Goal: Information Seeking & Learning: Learn about a topic

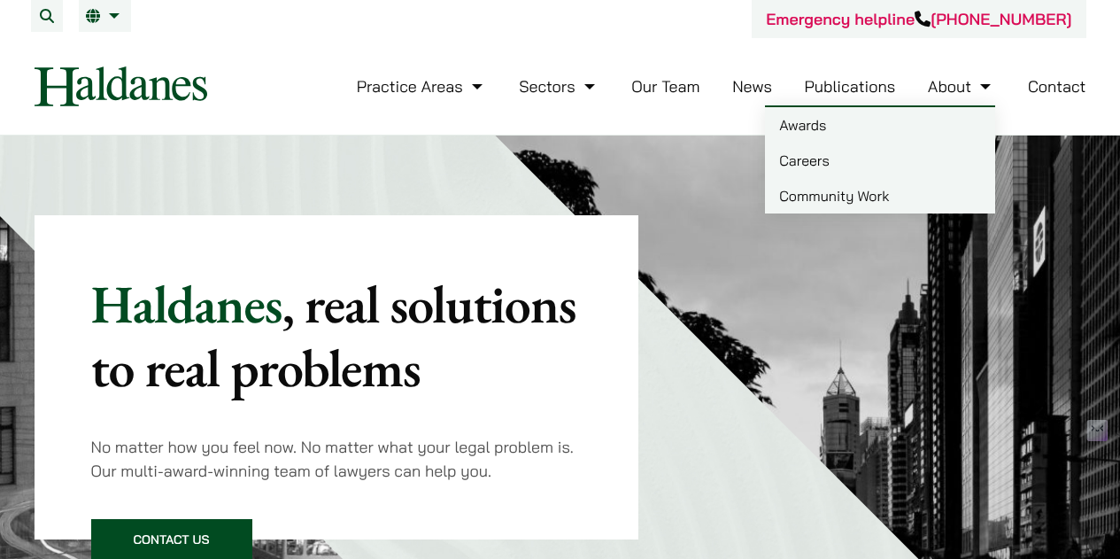
click at [906, 169] on link "Careers" at bounding box center [880, 160] width 230 height 35
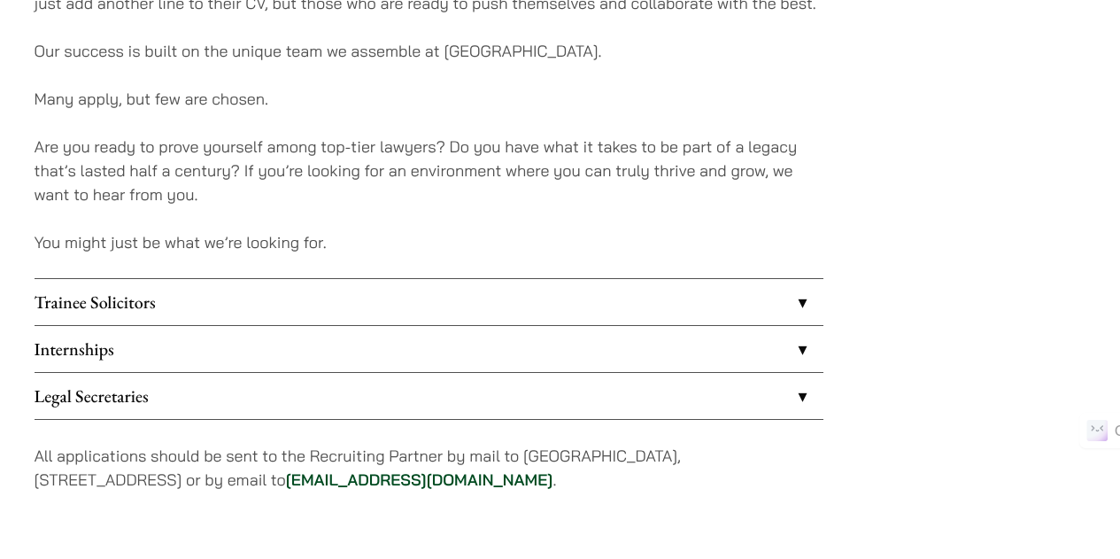
scroll to position [1388, 0]
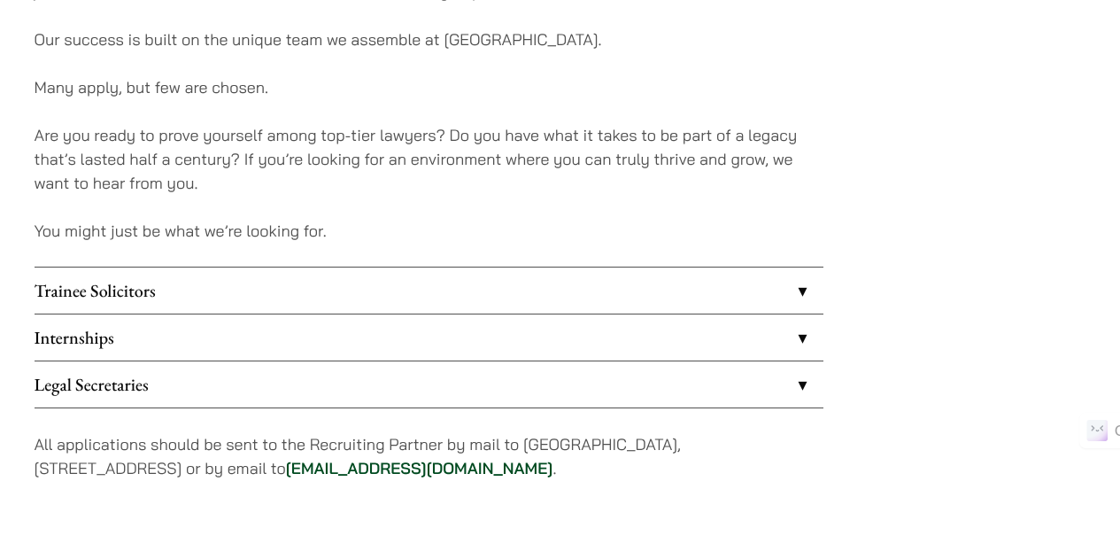
click at [775, 290] on link "Trainee Solicitors" at bounding box center [429, 290] width 789 height 46
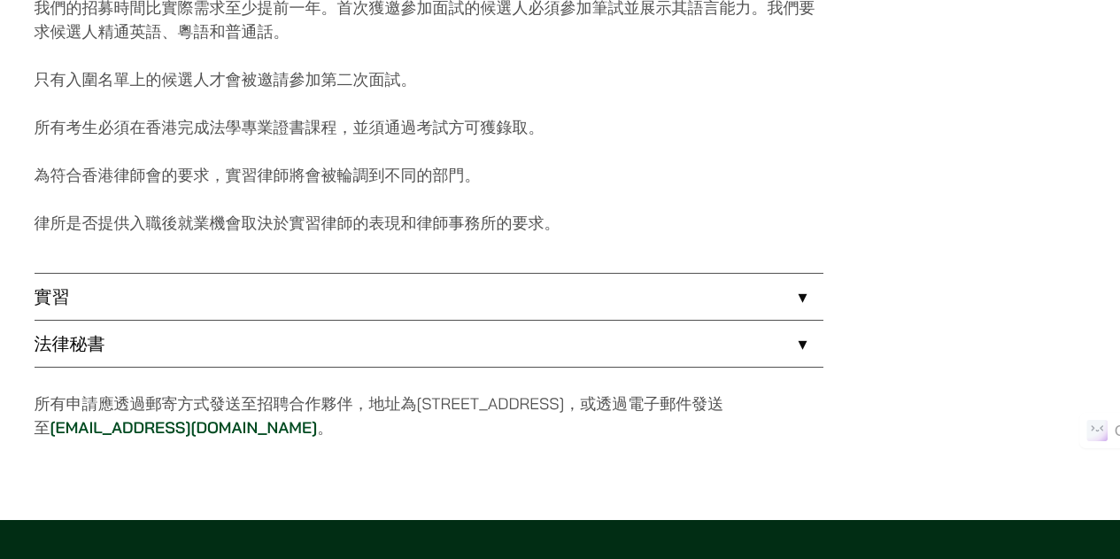
scroll to position [1679, 0]
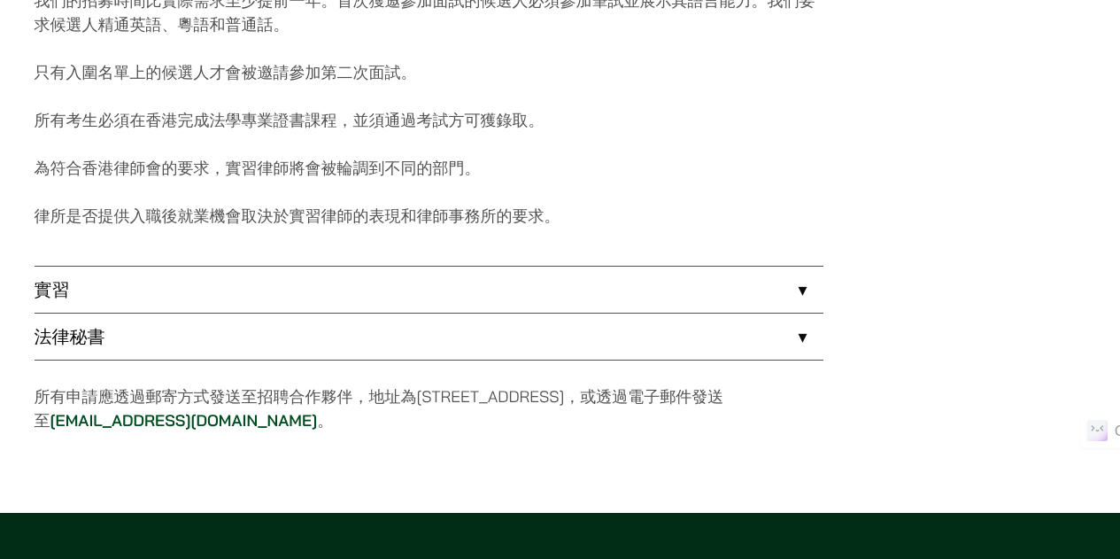
click at [498, 278] on link "實習" at bounding box center [429, 290] width 789 height 46
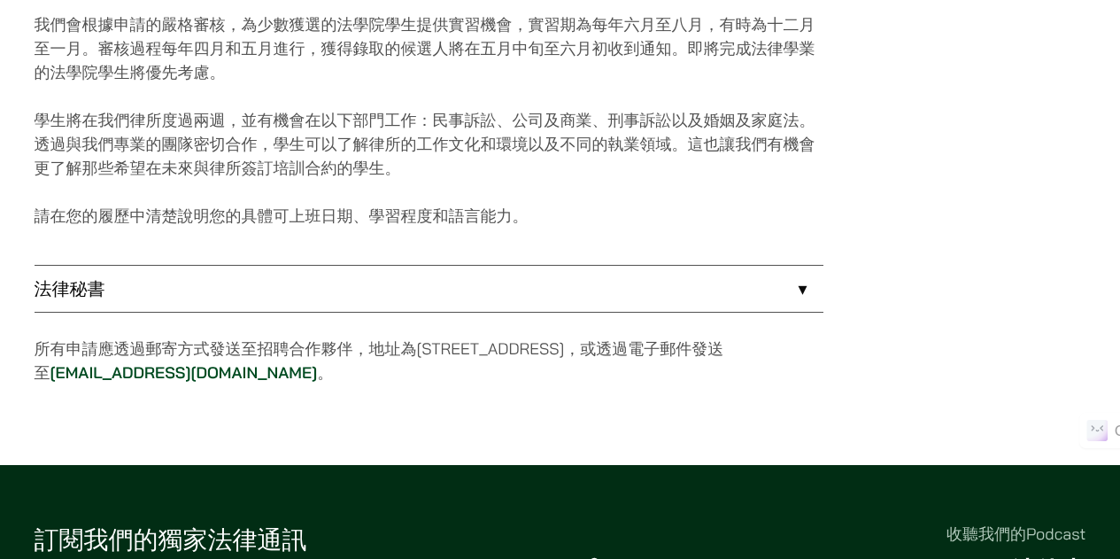
scroll to position [1668, 0]
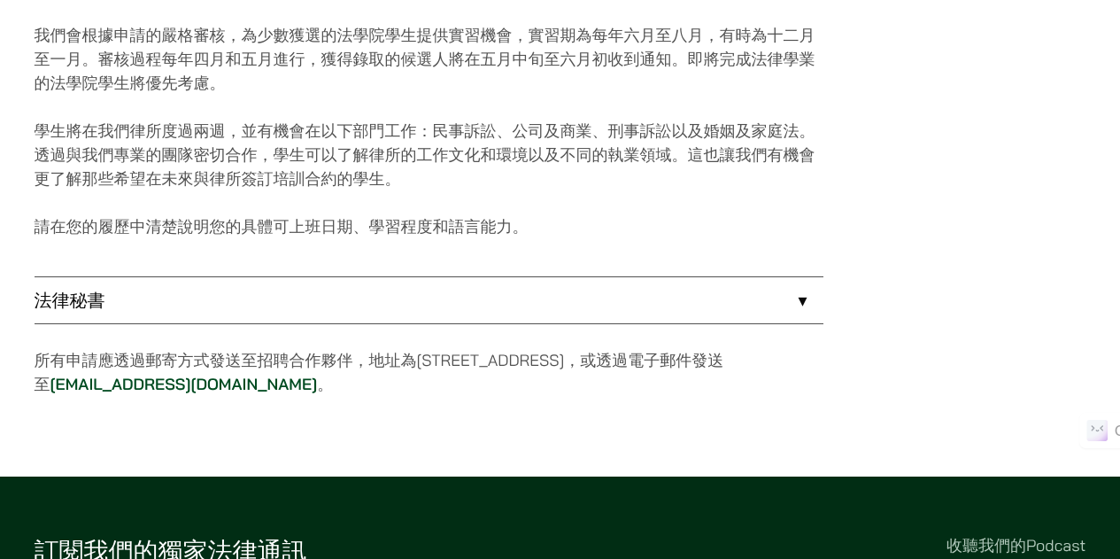
click at [484, 297] on link "法律秘書" at bounding box center [429, 300] width 789 height 46
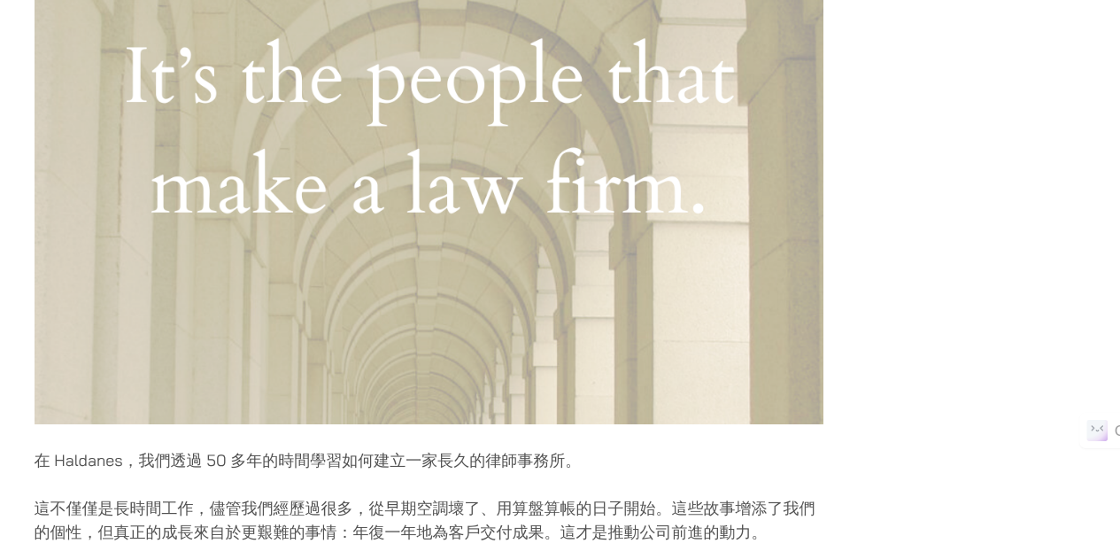
scroll to position [655, 0]
